Goal: Go to known website: Access a specific website the user already knows

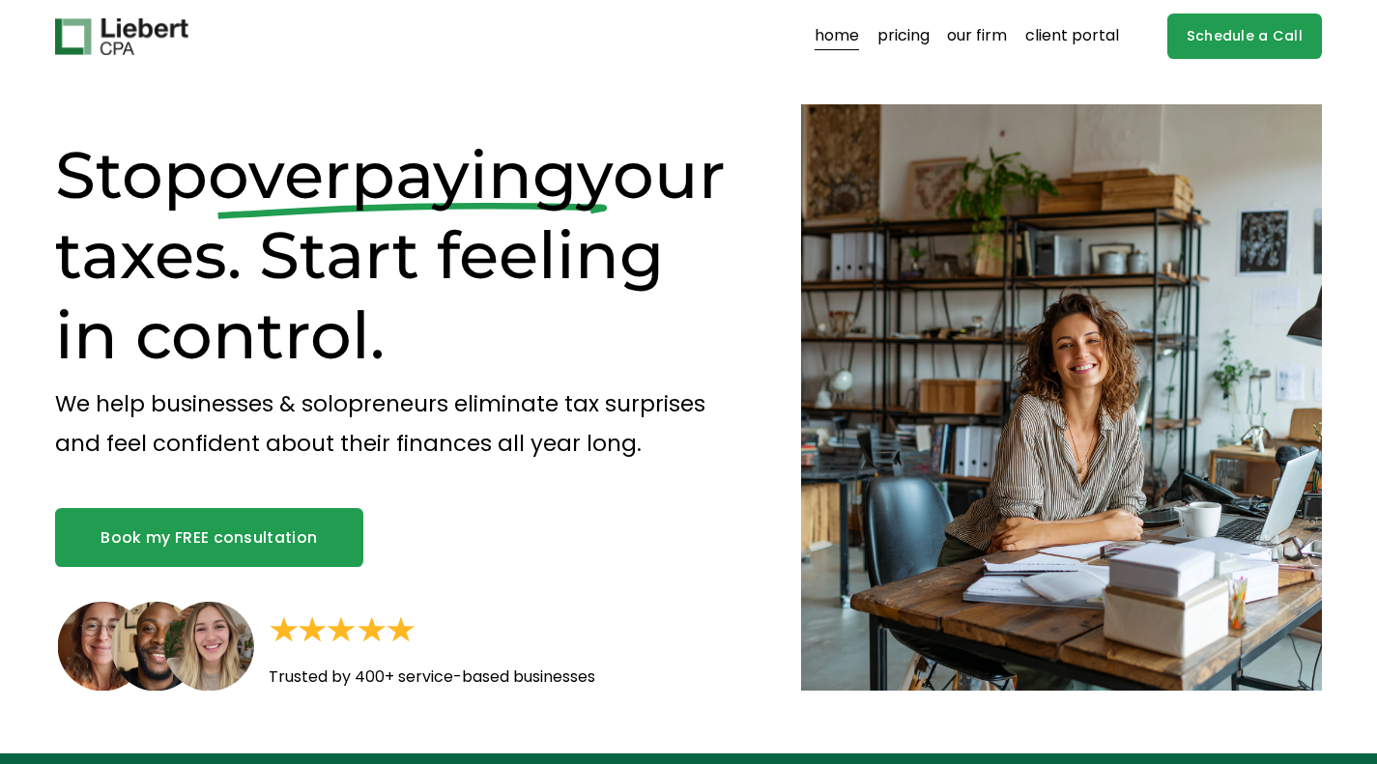
click at [1074, 28] on link "client portal" at bounding box center [1072, 36] width 94 height 31
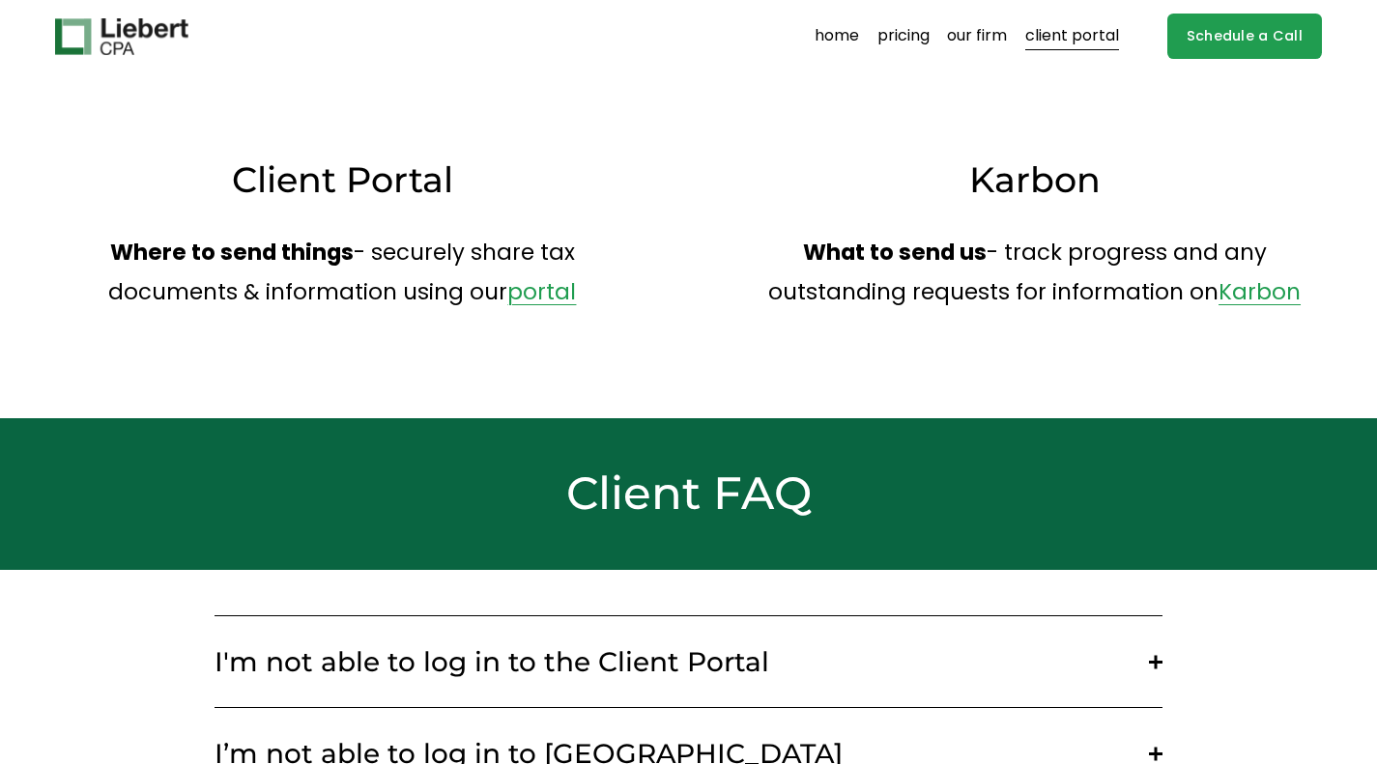
click at [1066, 24] on link "client portal" at bounding box center [1072, 36] width 94 height 31
click at [1093, 40] on link "client portal" at bounding box center [1072, 36] width 94 height 31
click at [531, 294] on link "portal" at bounding box center [541, 291] width 69 height 31
